Goal: Check status: Check status

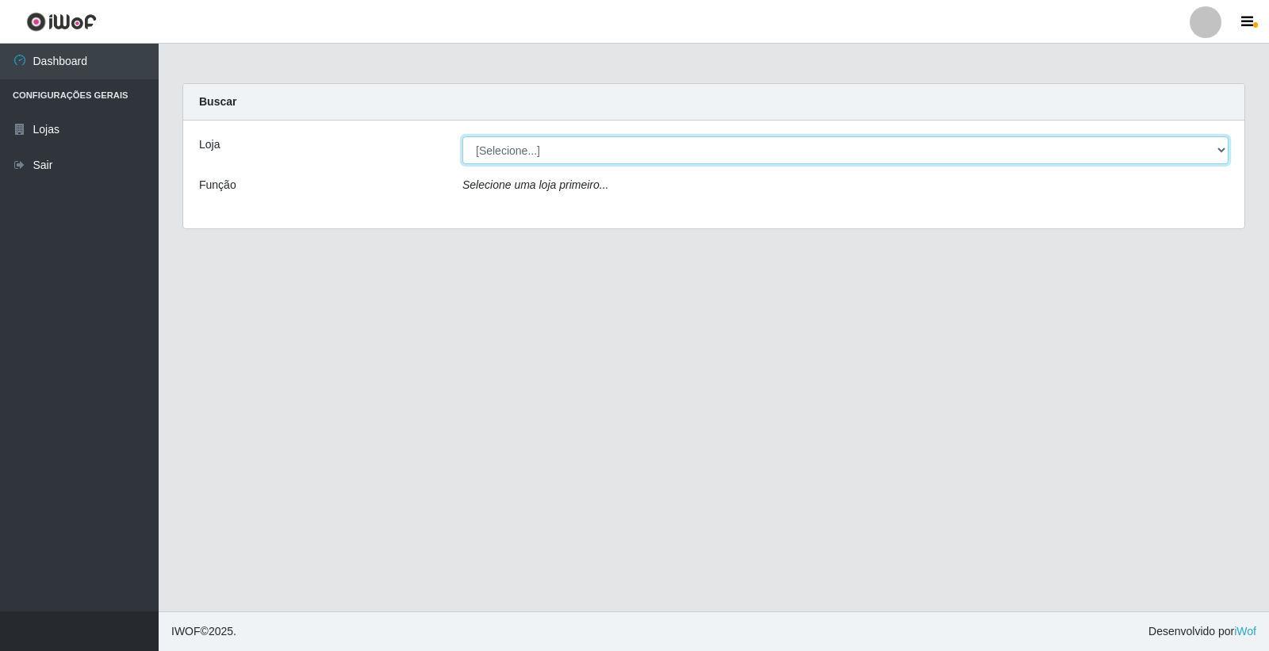
drag, startPoint x: 886, startPoint y: 151, endPoint x: 916, endPoint y: 211, distance: 67.4
click at [886, 151] on select "[Selecione...] O Feirão - [GEOGRAPHIC_DATA]" at bounding box center [845, 150] width 766 height 28
select select "327"
click at [462, 136] on select "[Selecione...] O Feirão - [GEOGRAPHIC_DATA]" at bounding box center [845, 150] width 766 height 28
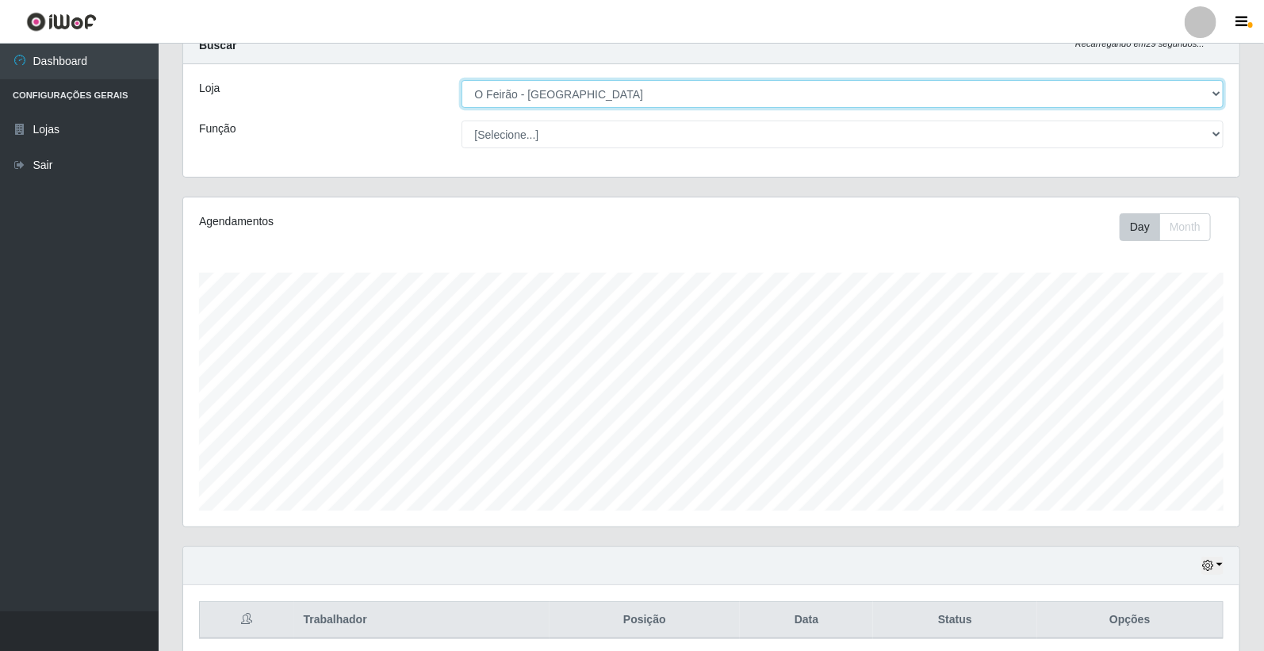
scroll to position [120, 0]
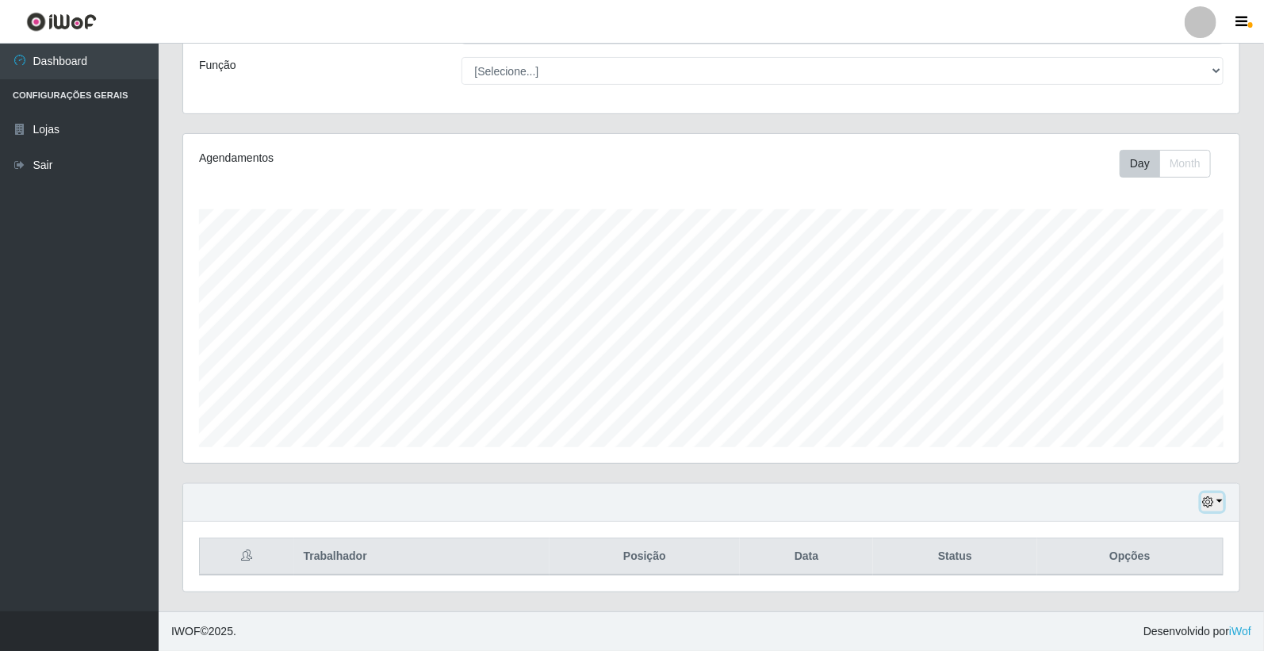
click at [1218, 500] on button "button" at bounding box center [1213, 502] width 22 height 18
click at [1150, 474] on button "Não encerrados" at bounding box center [1159, 475] width 125 height 33
click at [1214, 497] on icon "button" at bounding box center [1208, 502] width 11 height 11
click at [1180, 448] on button "1 Semana" at bounding box center [1159, 442] width 125 height 33
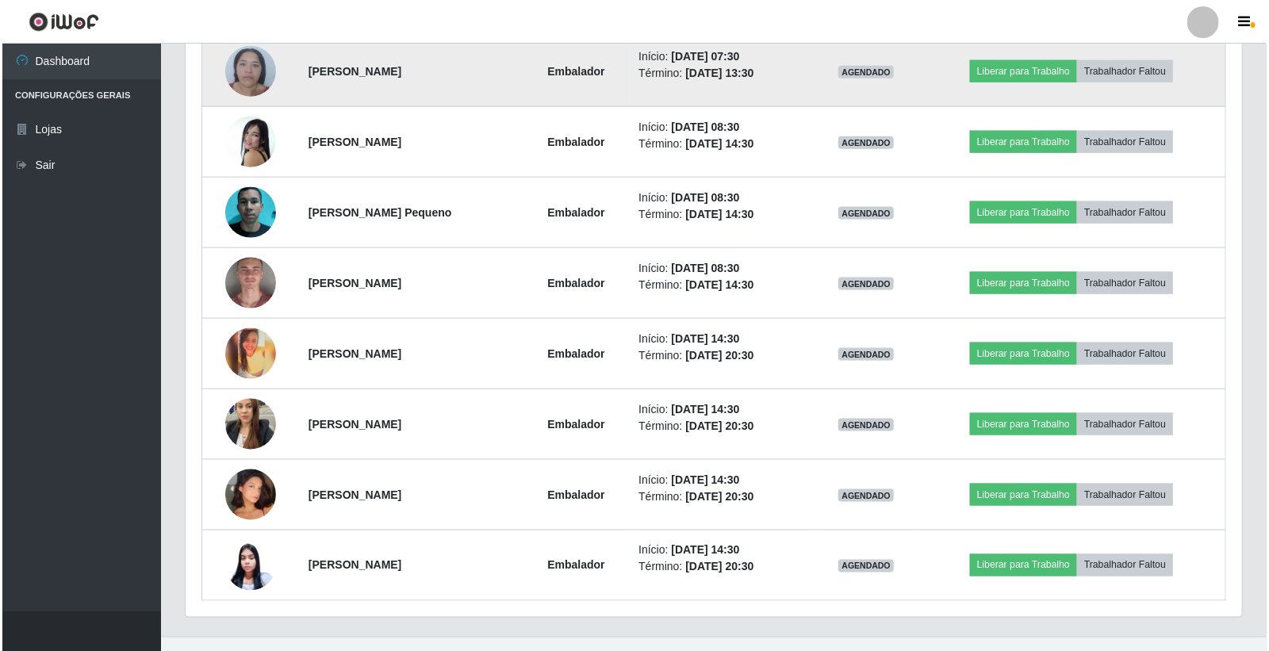
scroll to position [897, 0]
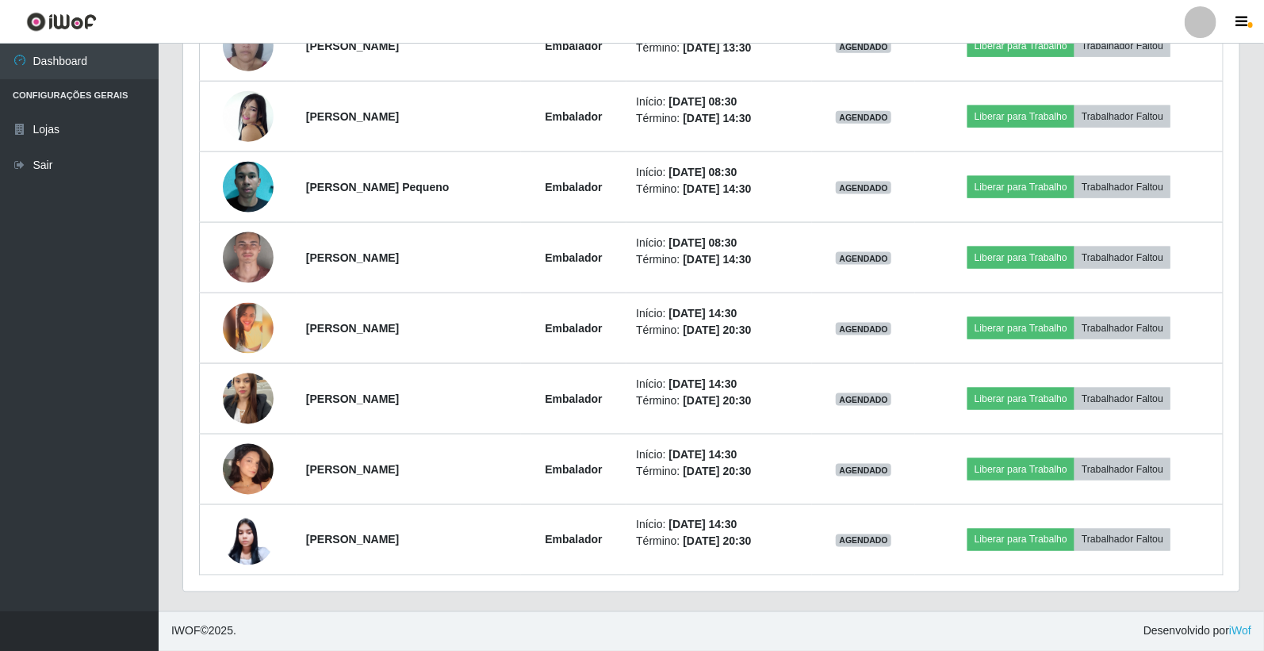
drag, startPoint x: 520, startPoint y: 590, endPoint x: 464, endPoint y: 585, distance: 55.8
click at [520, 590] on div "Trabalhador Posição Data Status Opções [PERSON_NAME] Início: [DATE] 08:15 Térmi…" at bounding box center [711, 168] width 1057 height 846
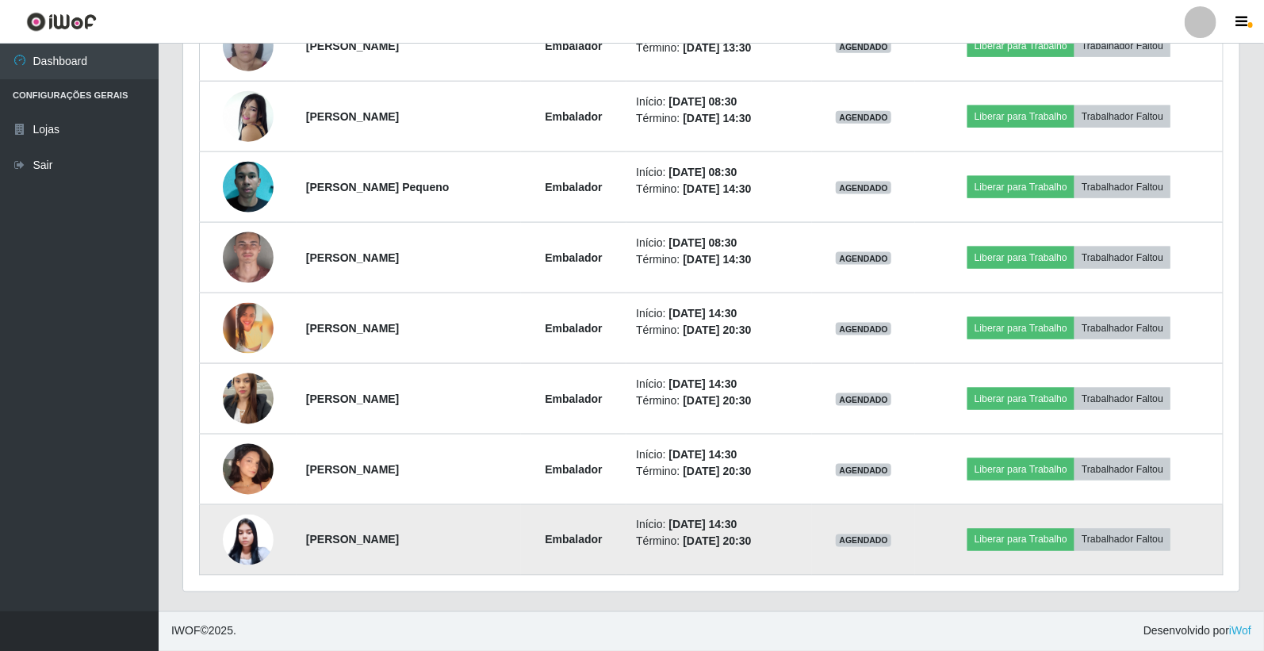
click at [256, 525] on img at bounding box center [248, 541] width 51 height 52
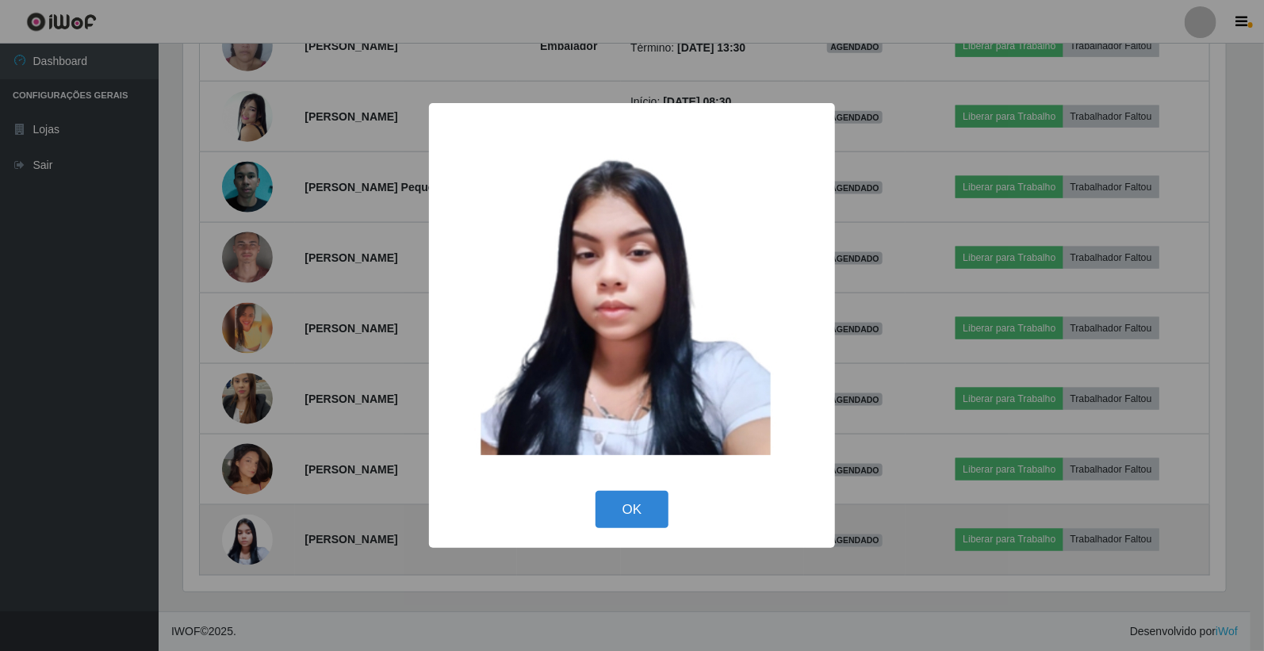
scroll to position [328, 1047]
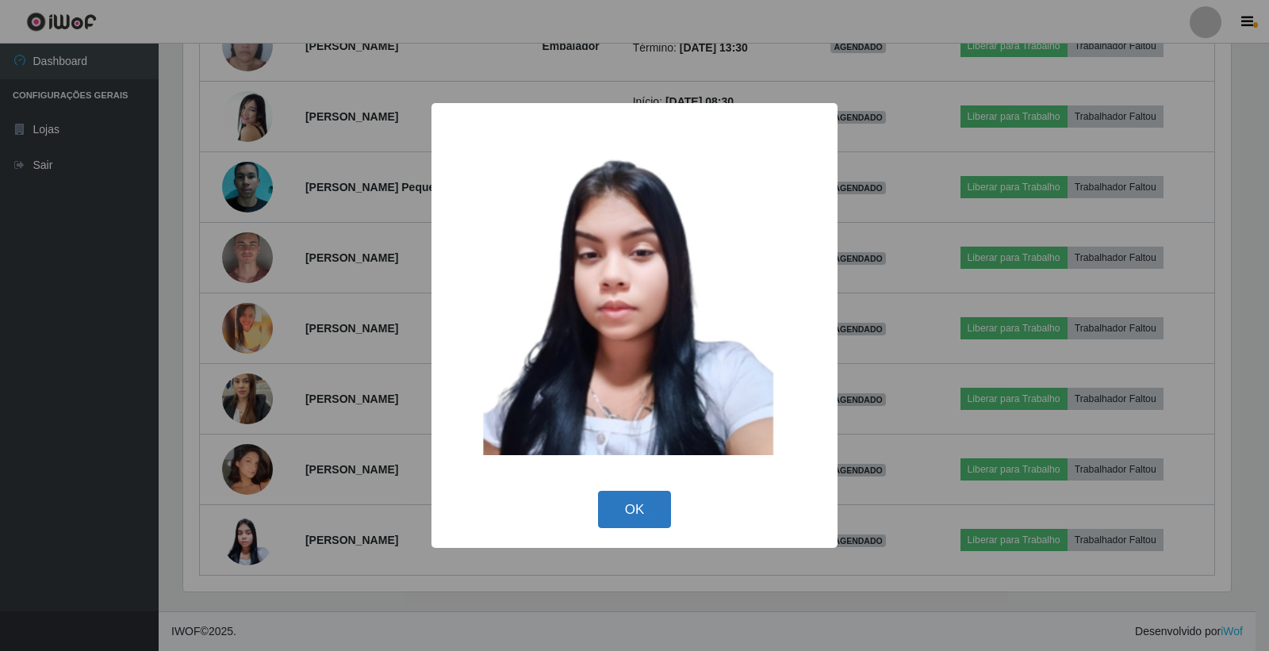
click at [624, 518] on button "OK" at bounding box center [635, 509] width 74 height 37
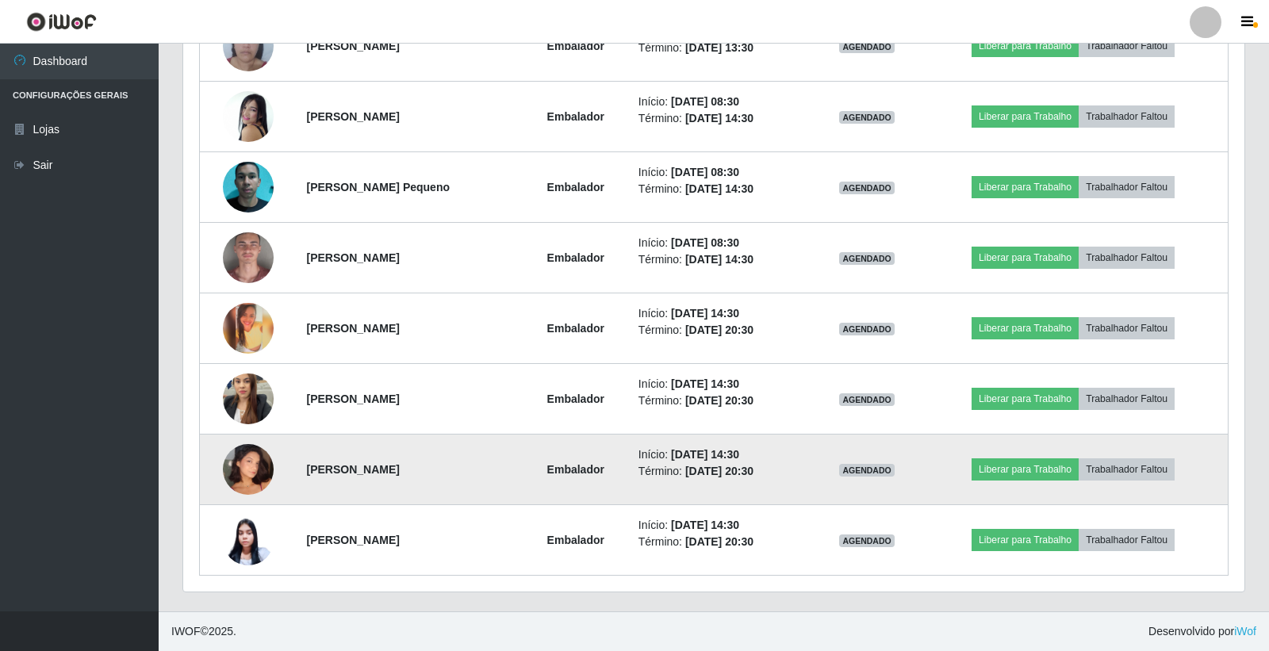
scroll to position [328, 1057]
click at [246, 463] on img at bounding box center [248, 469] width 51 height 90
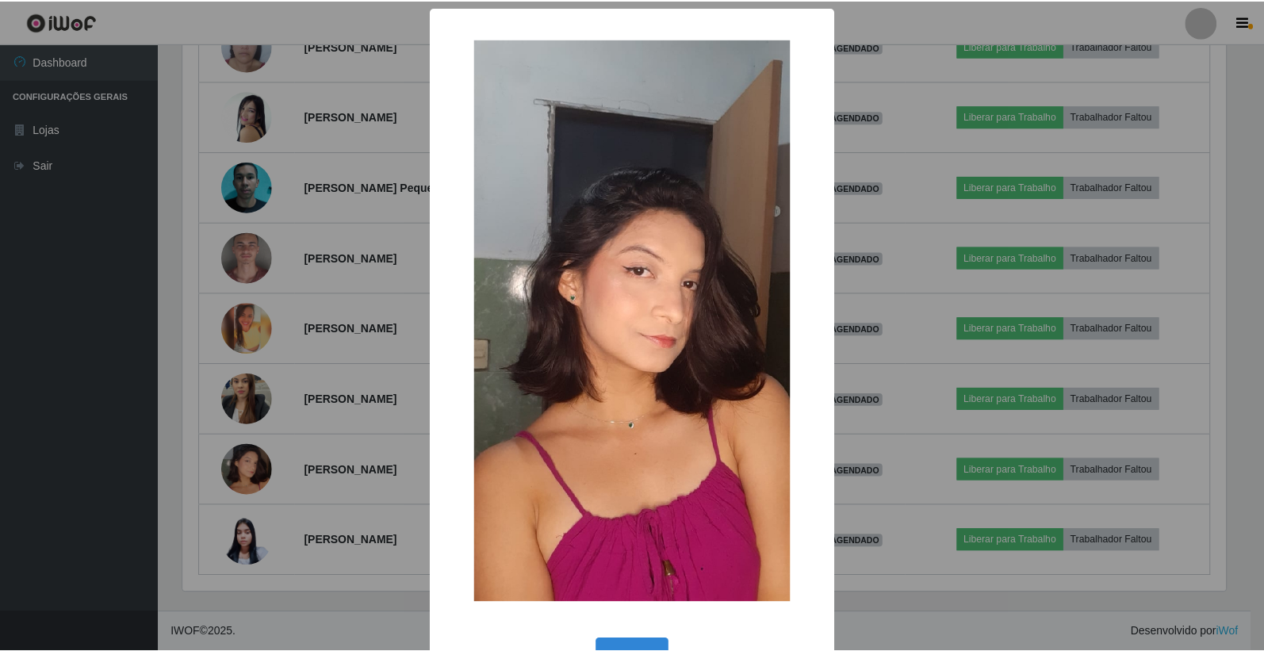
scroll to position [51, 0]
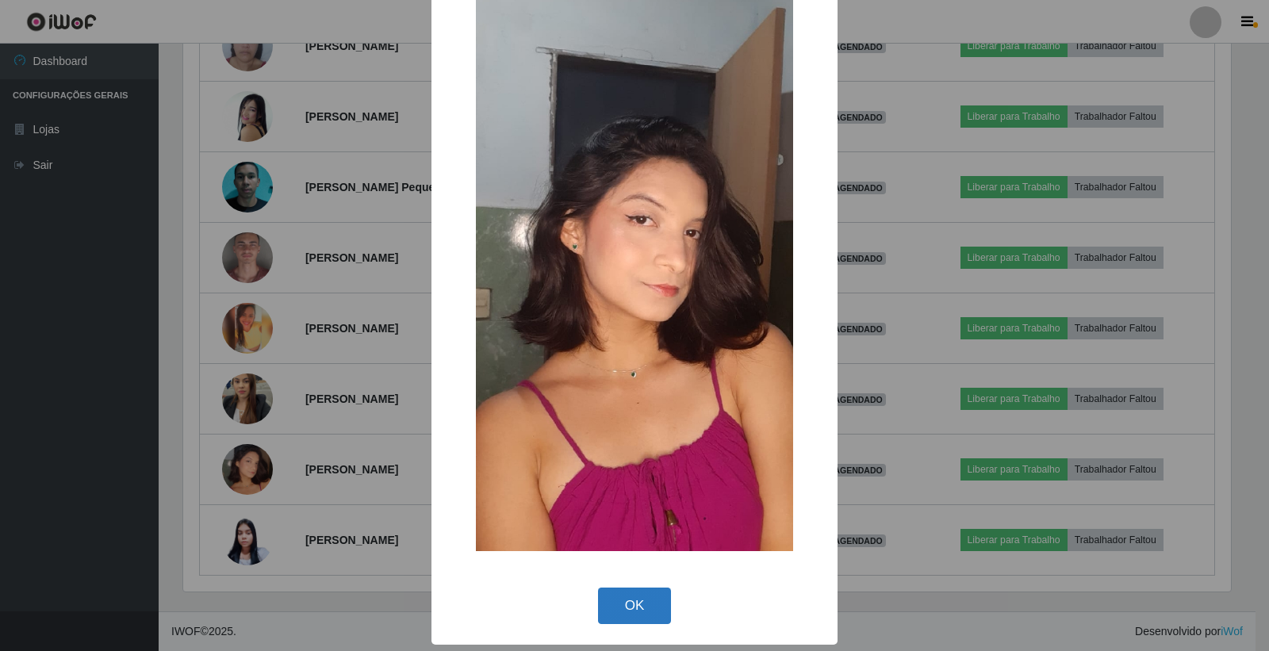
click at [616, 611] on button "OK" at bounding box center [635, 606] width 74 height 37
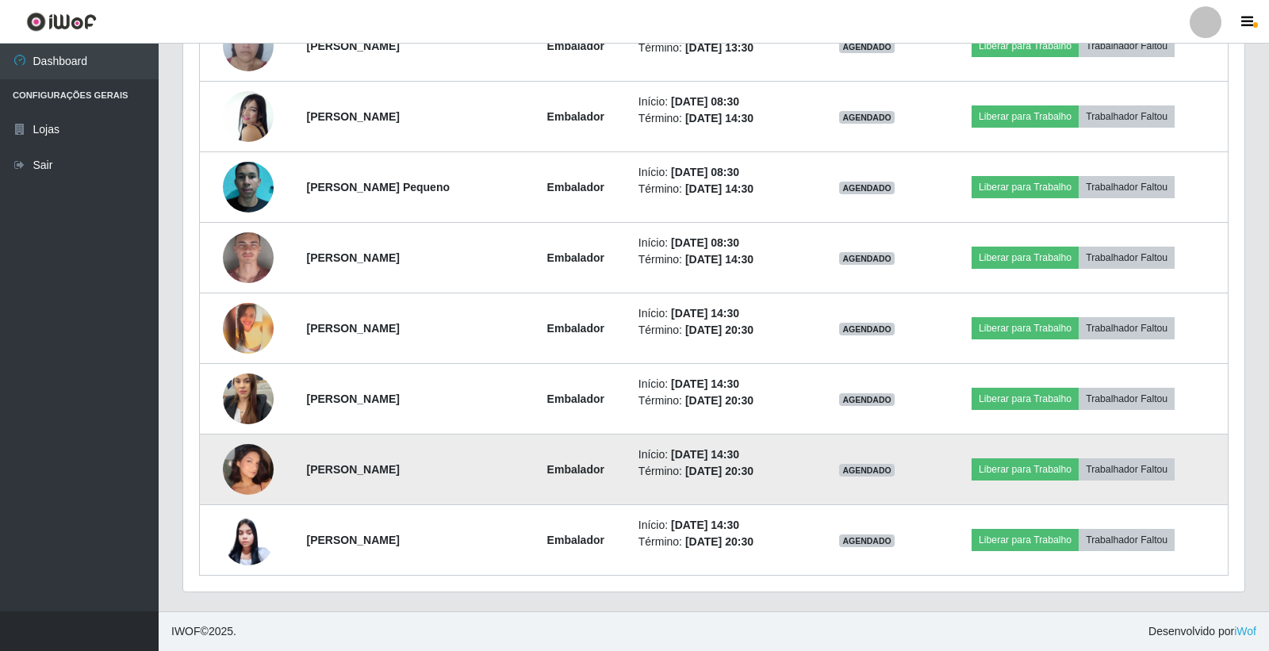
scroll to position [328, 1057]
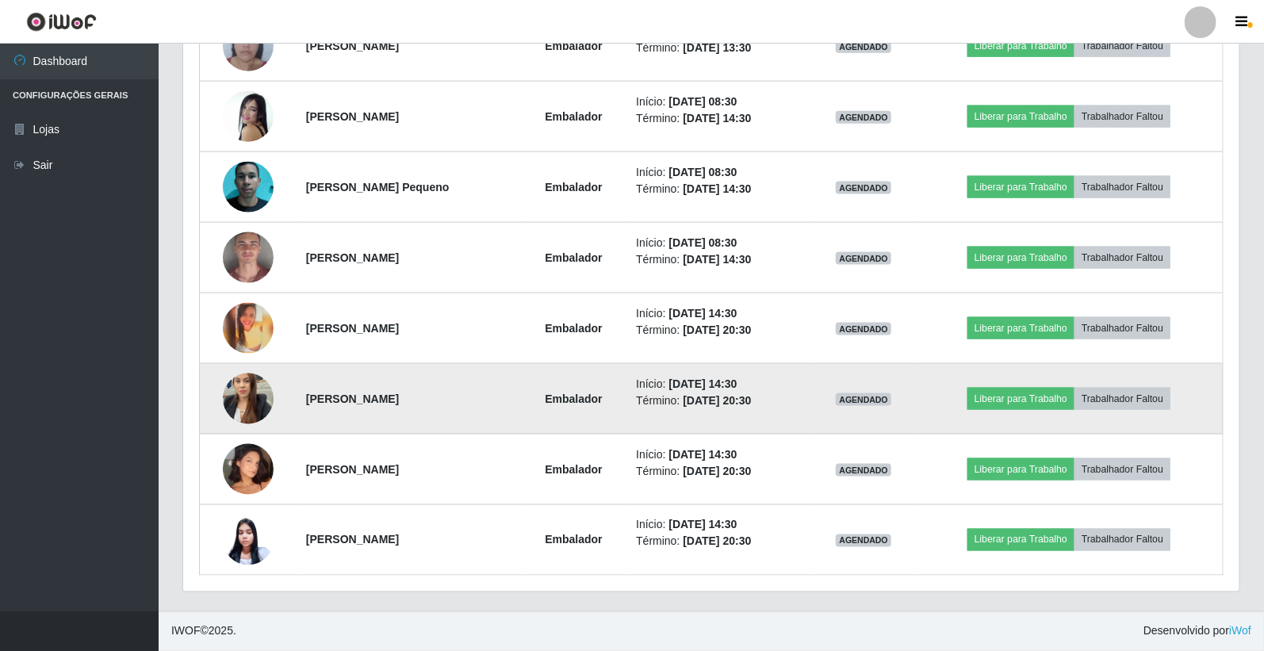
click at [251, 408] on img at bounding box center [248, 399] width 51 height 90
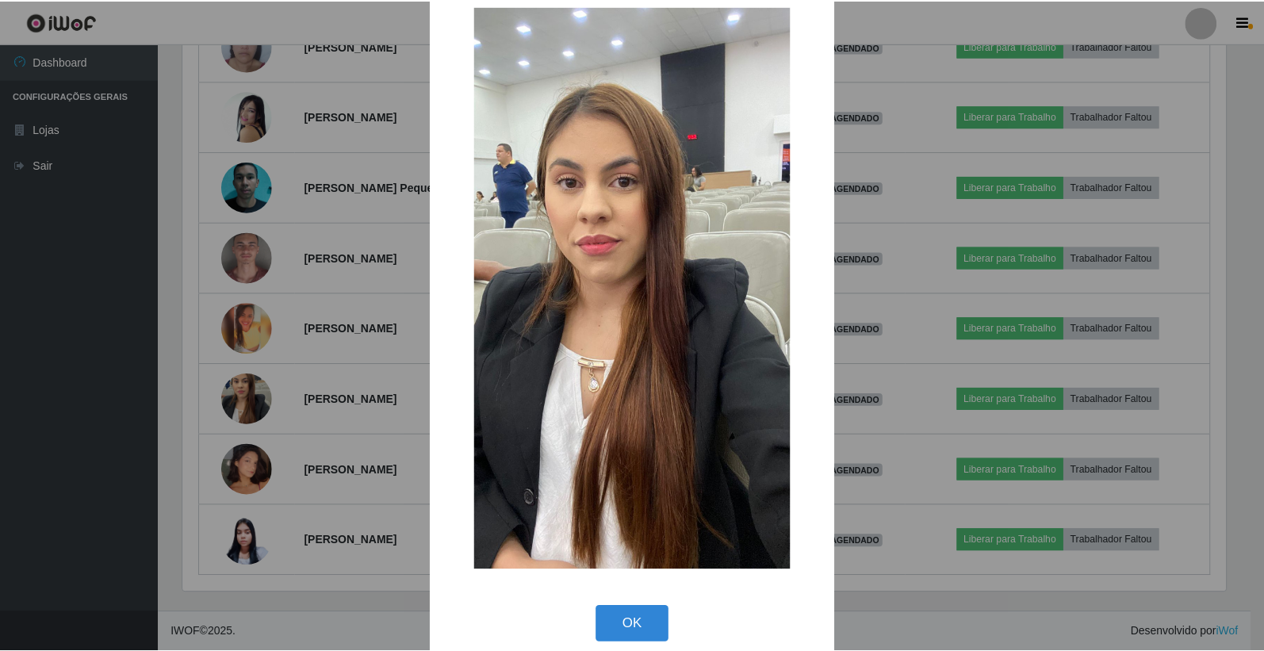
scroll to position [51, 0]
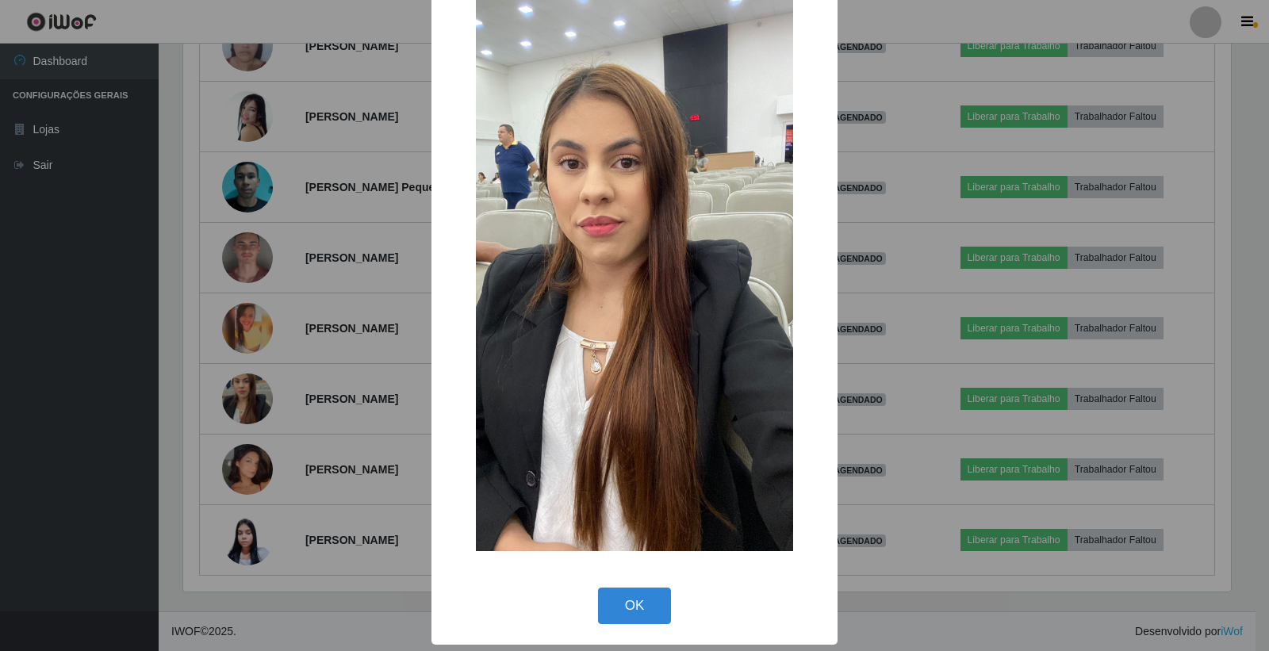
click at [625, 612] on button "OK" at bounding box center [635, 606] width 74 height 37
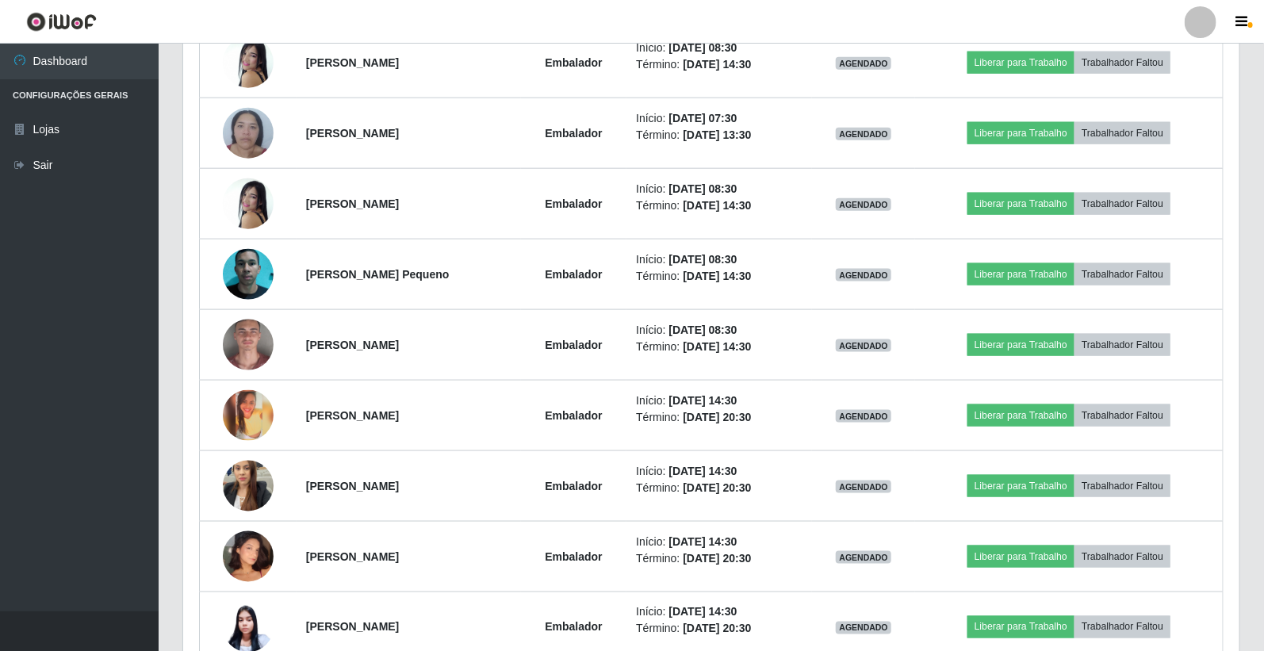
scroll to position [720, 0]
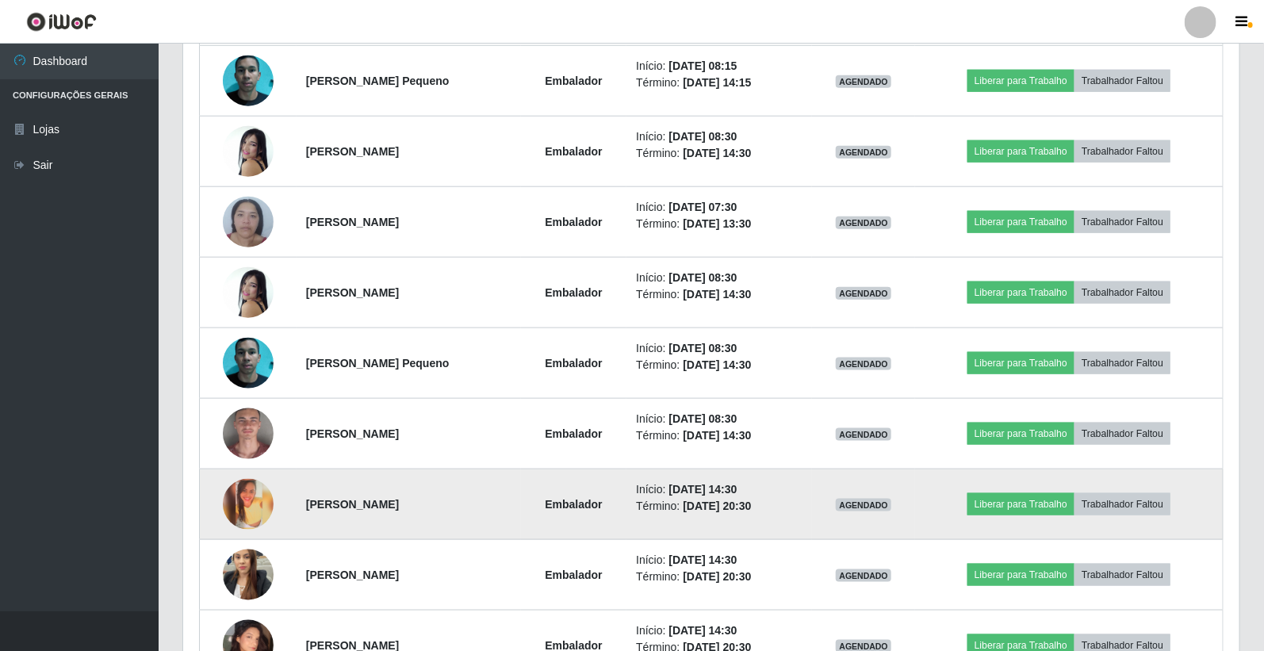
click at [251, 494] on img at bounding box center [248, 504] width 51 height 51
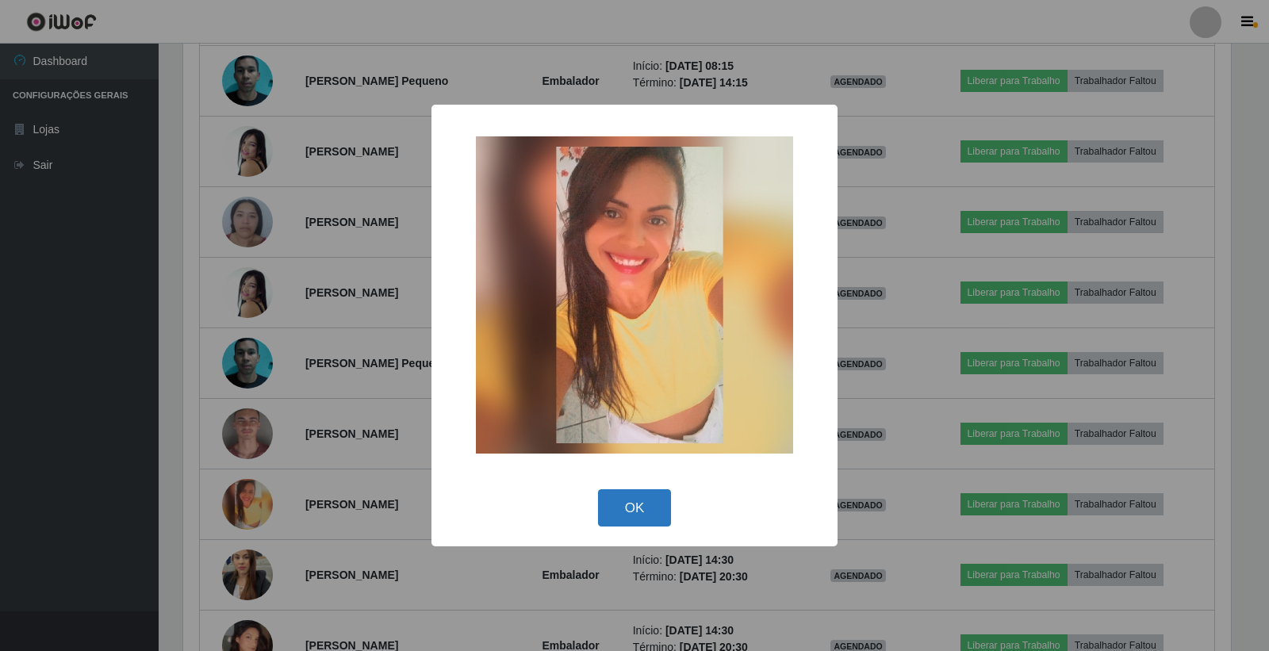
click at [612, 516] on button "OK" at bounding box center [635, 507] width 74 height 37
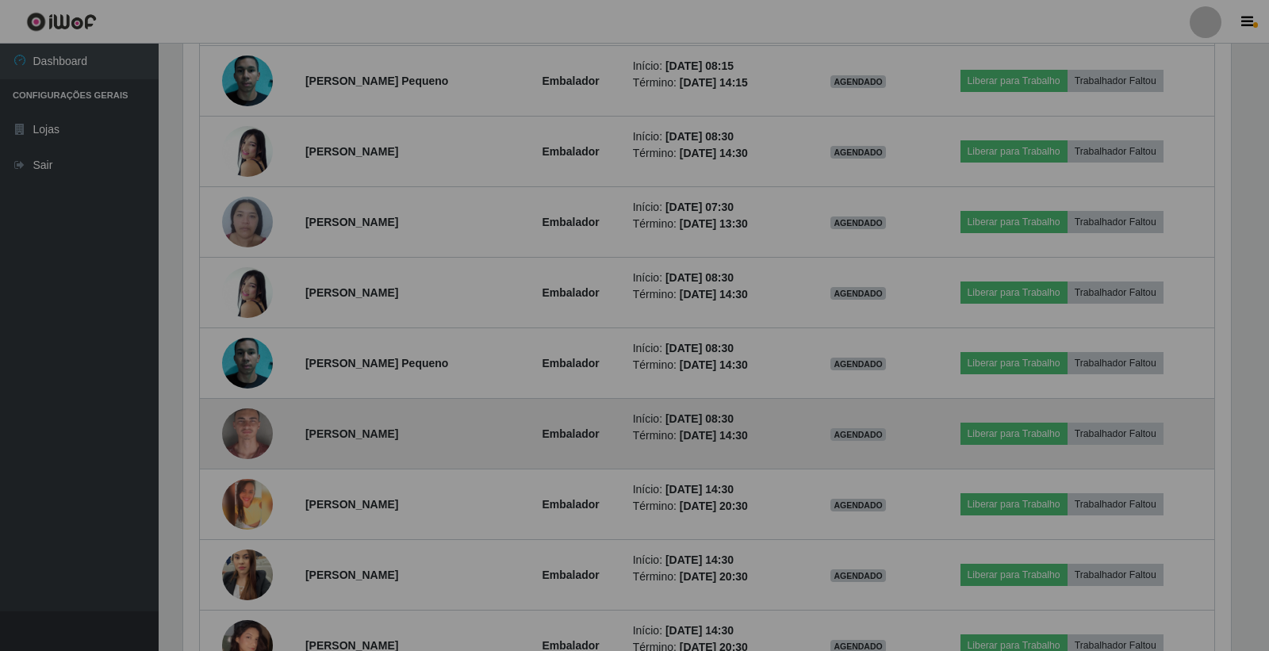
scroll to position [328, 1057]
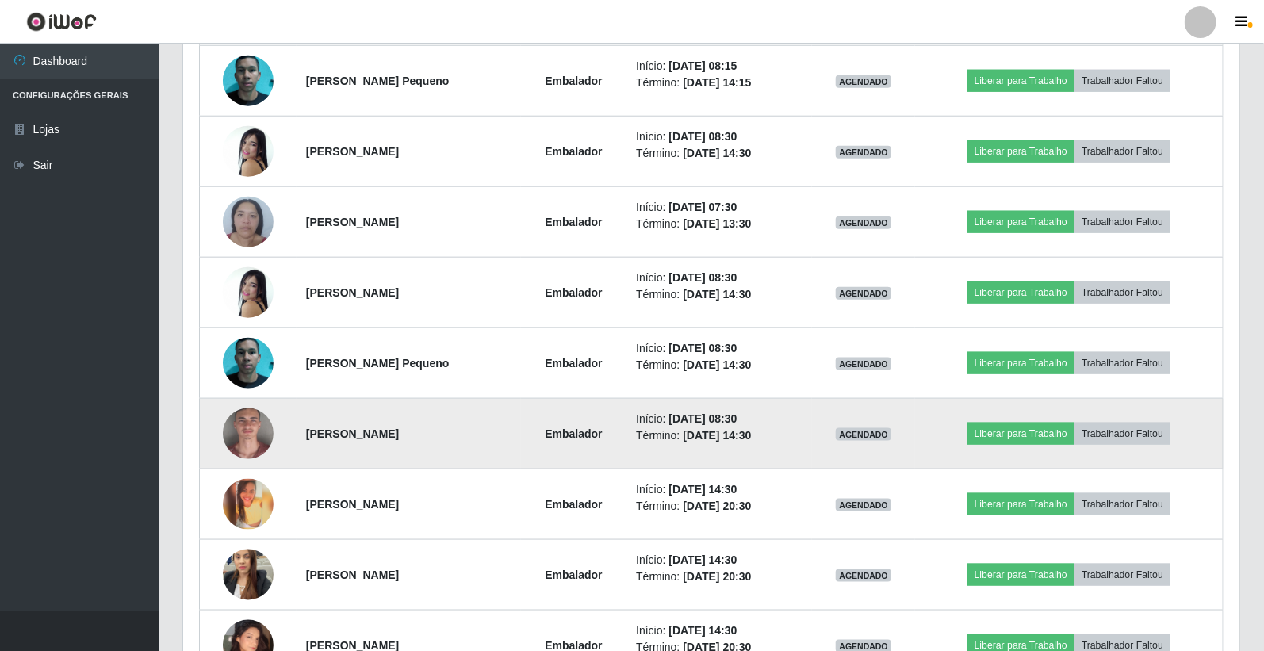
click at [236, 442] on img at bounding box center [248, 434] width 51 height 105
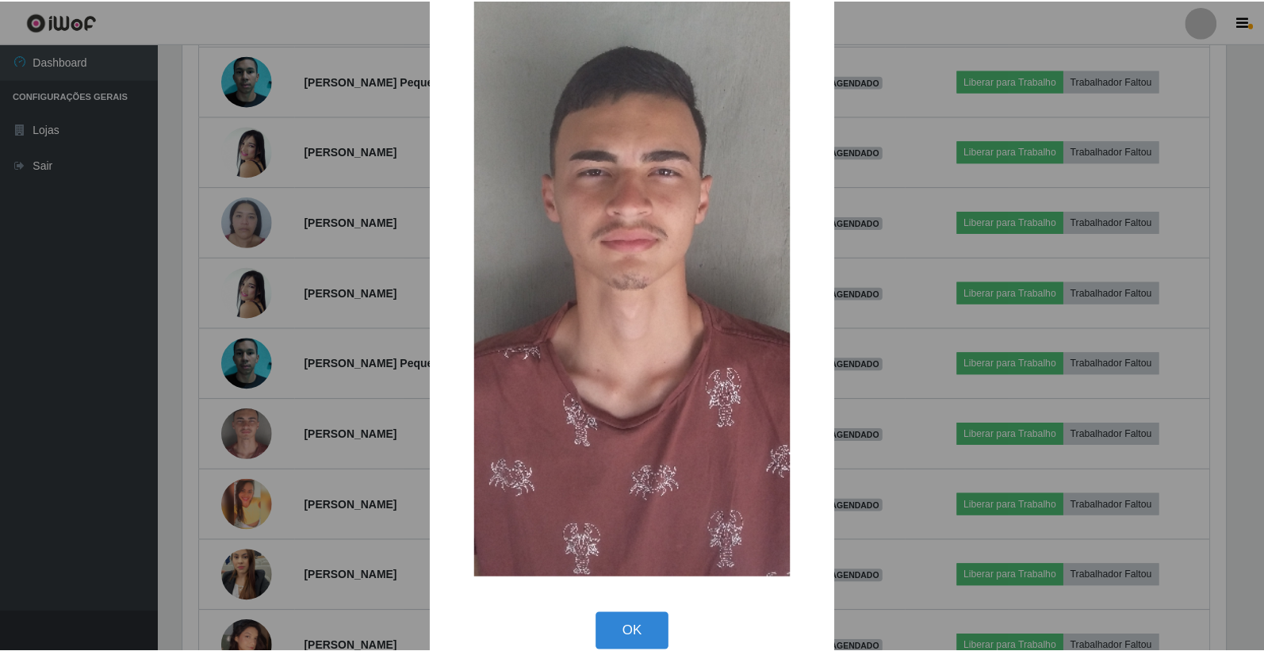
scroll to position [140, 0]
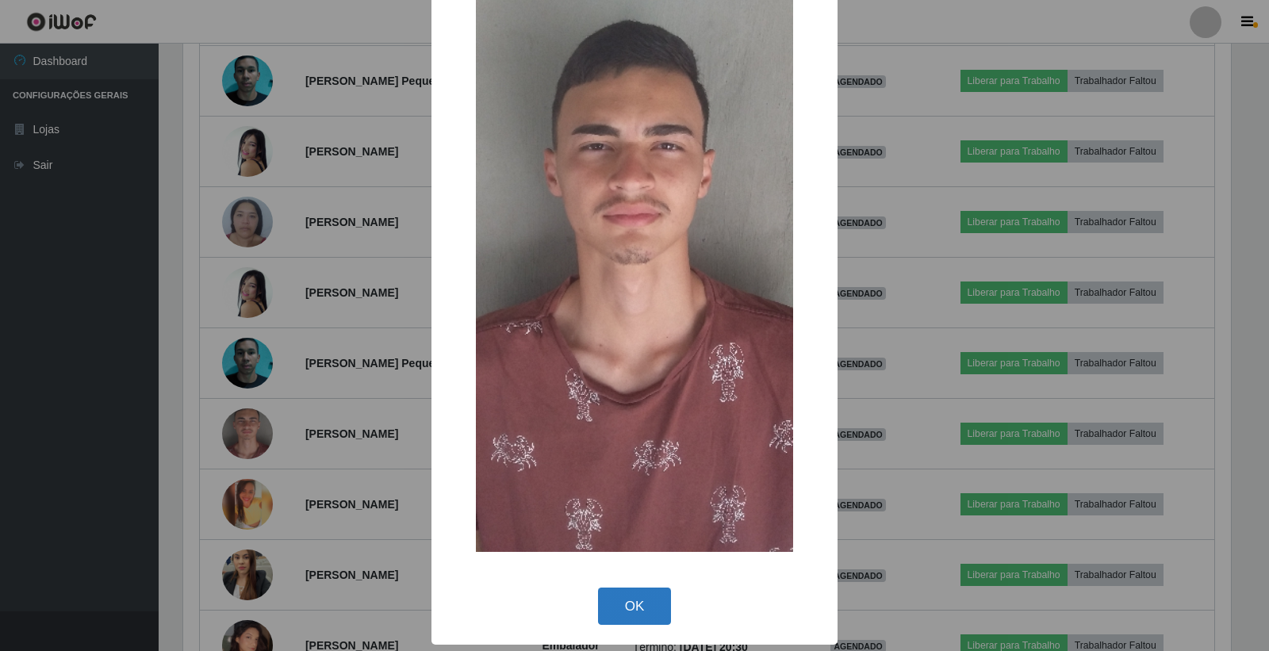
click at [632, 608] on button "OK" at bounding box center [635, 606] width 74 height 37
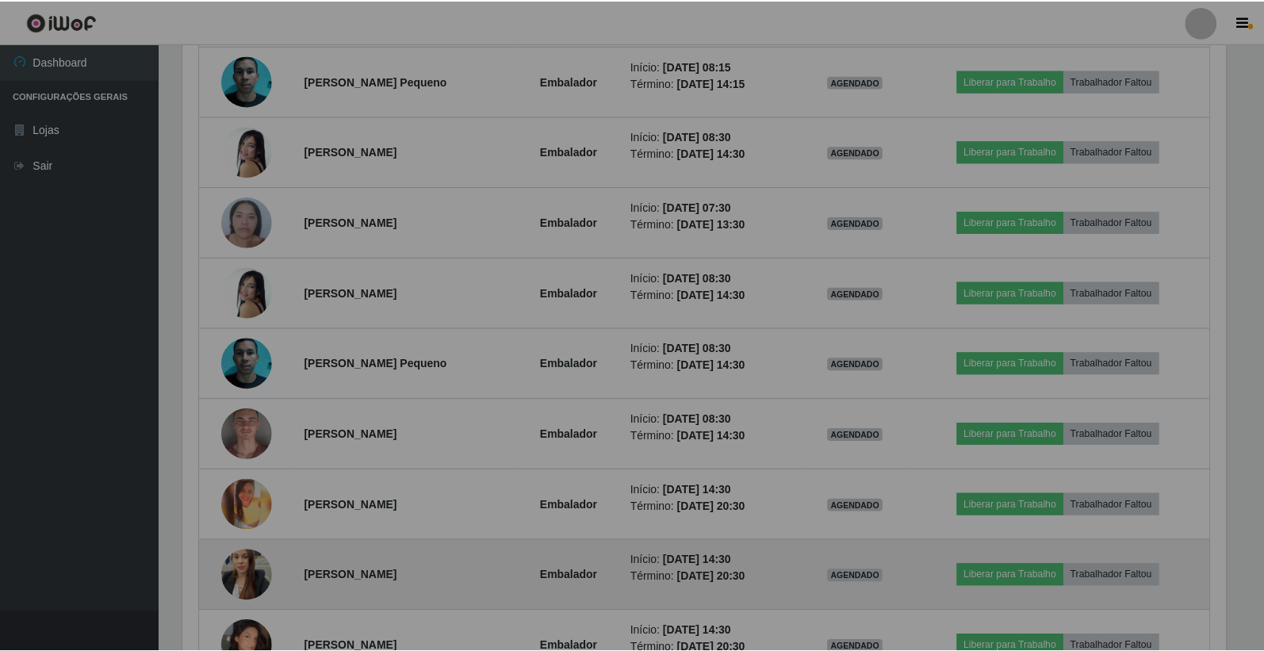
scroll to position [0, 0]
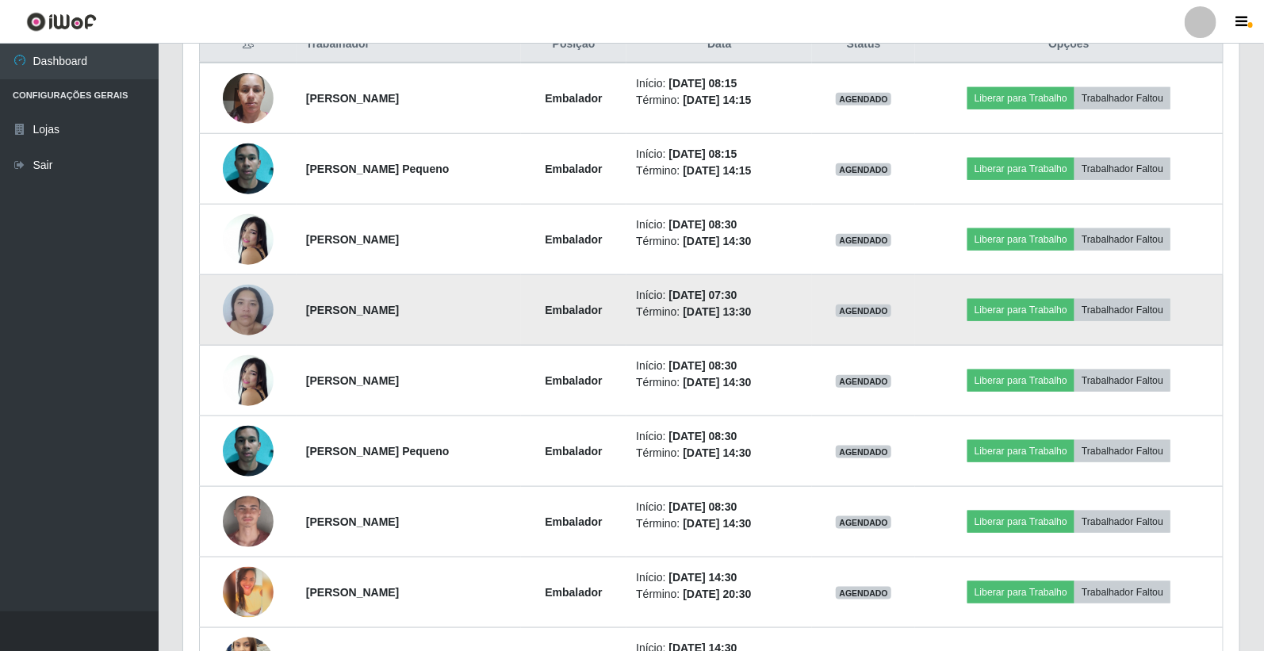
click at [246, 300] on img at bounding box center [248, 309] width 51 height 67
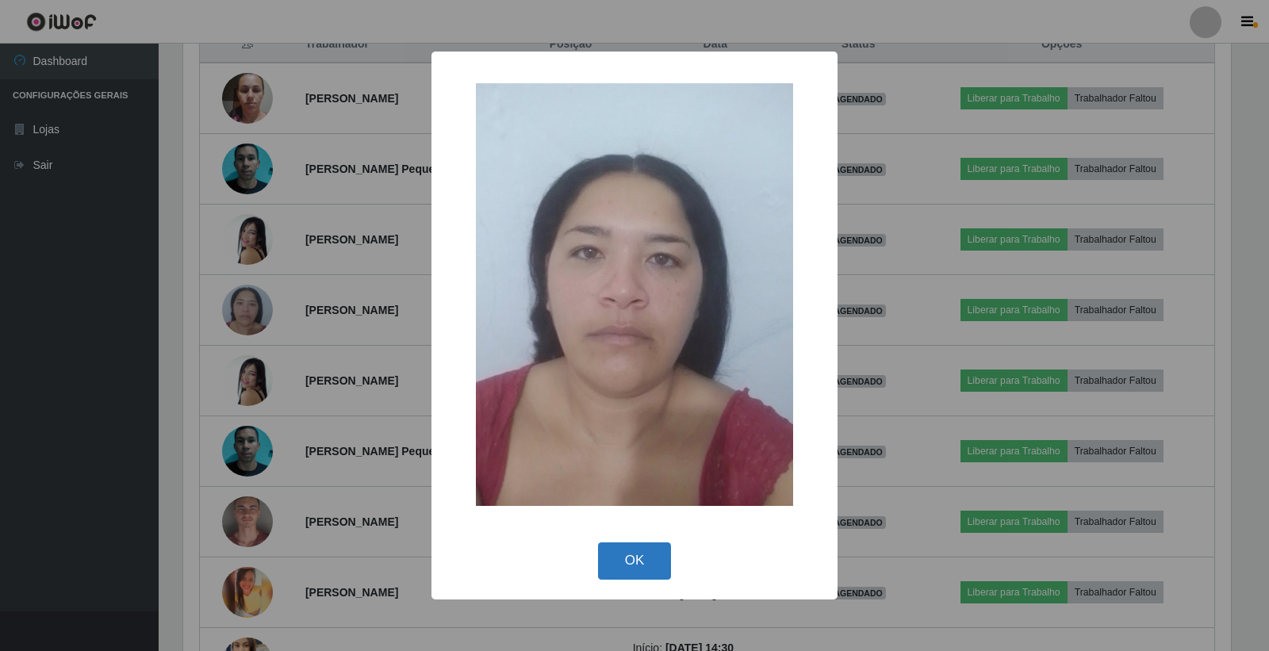
click at [647, 558] on button "OK" at bounding box center [635, 561] width 74 height 37
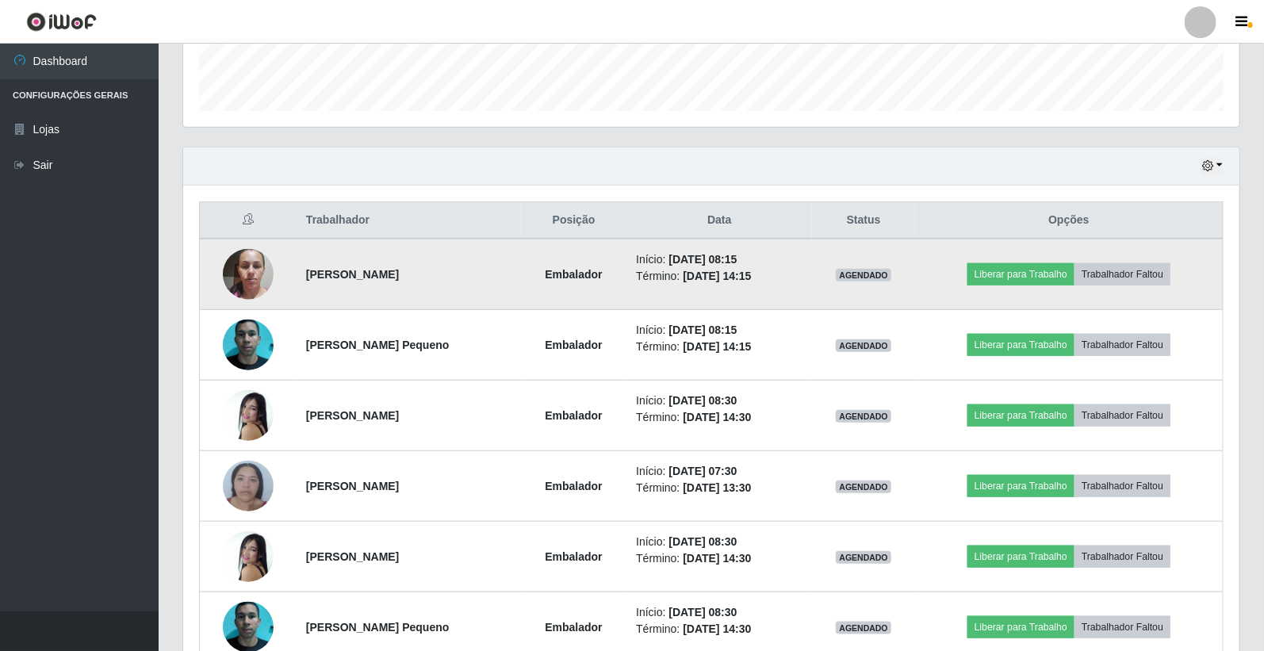
click at [267, 271] on img at bounding box center [248, 274] width 51 height 51
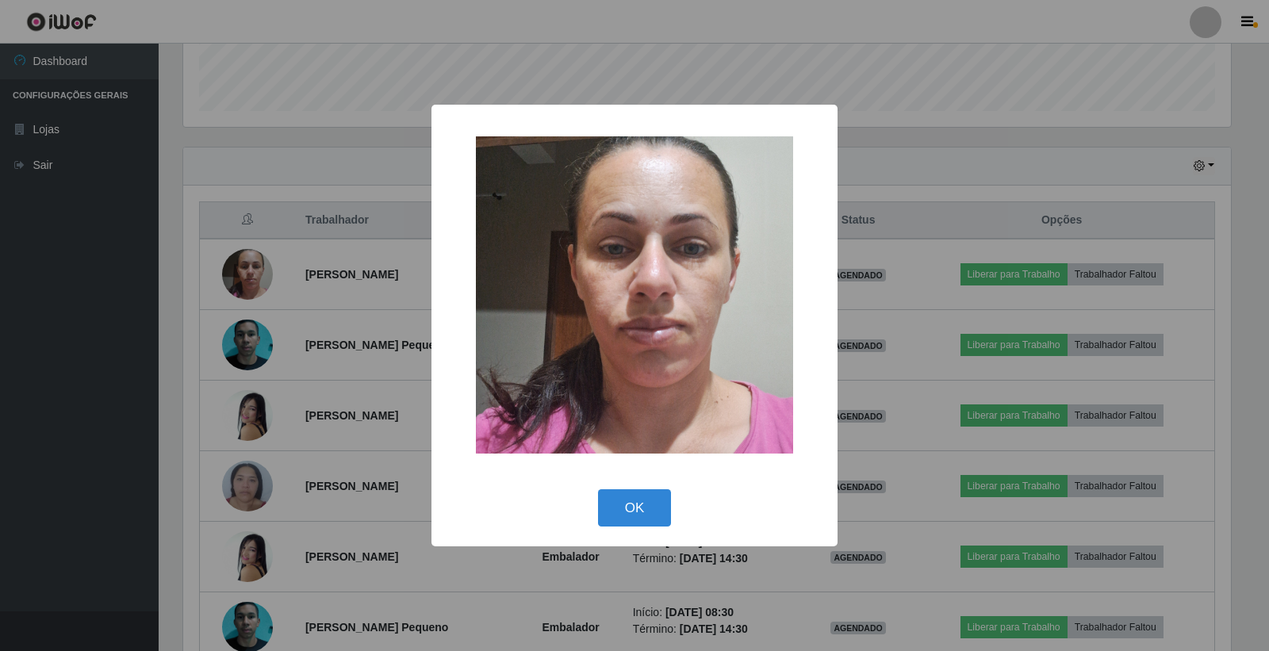
click at [644, 470] on div "× OK Cancel" at bounding box center [635, 326] width 406 height 442
click at [654, 509] on button "OK" at bounding box center [635, 507] width 74 height 37
